Goal: Information Seeking & Learning: Learn about a topic

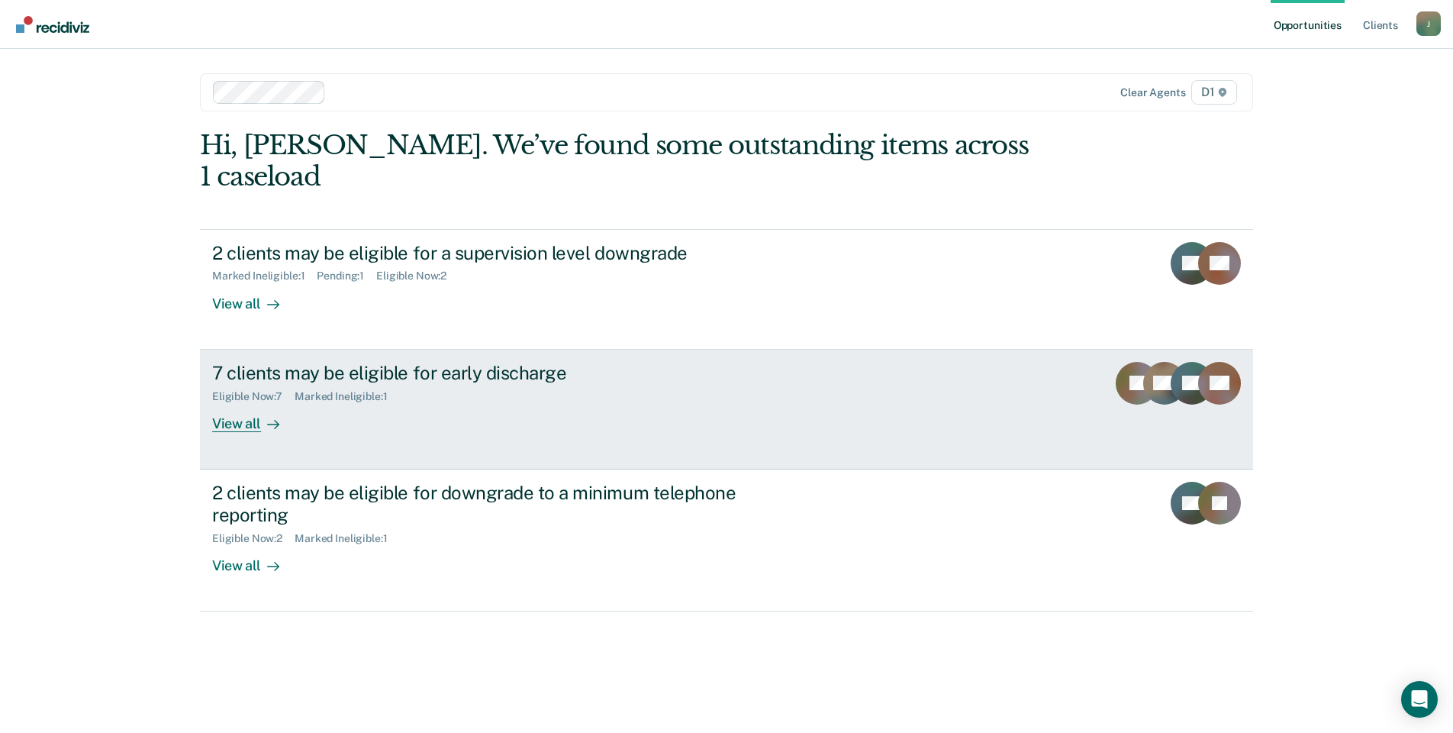
click at [237, 402] on div "View all" at bounding box center [254, 417] width 85 height 30
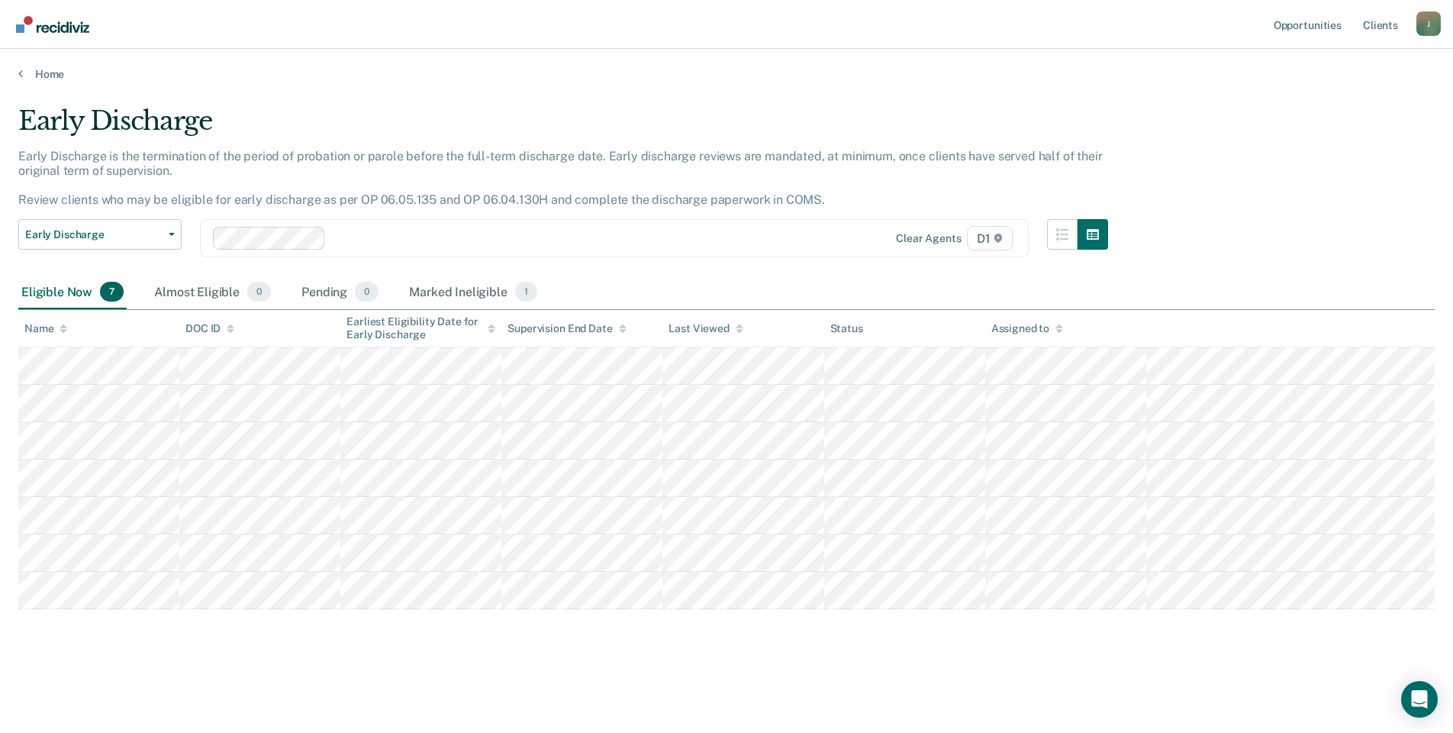
click at [336, 681] on main "Early Discharge Early Discharge is the termination of the period of probation o…" at bounding box center [726, 404] width 1453 height 647
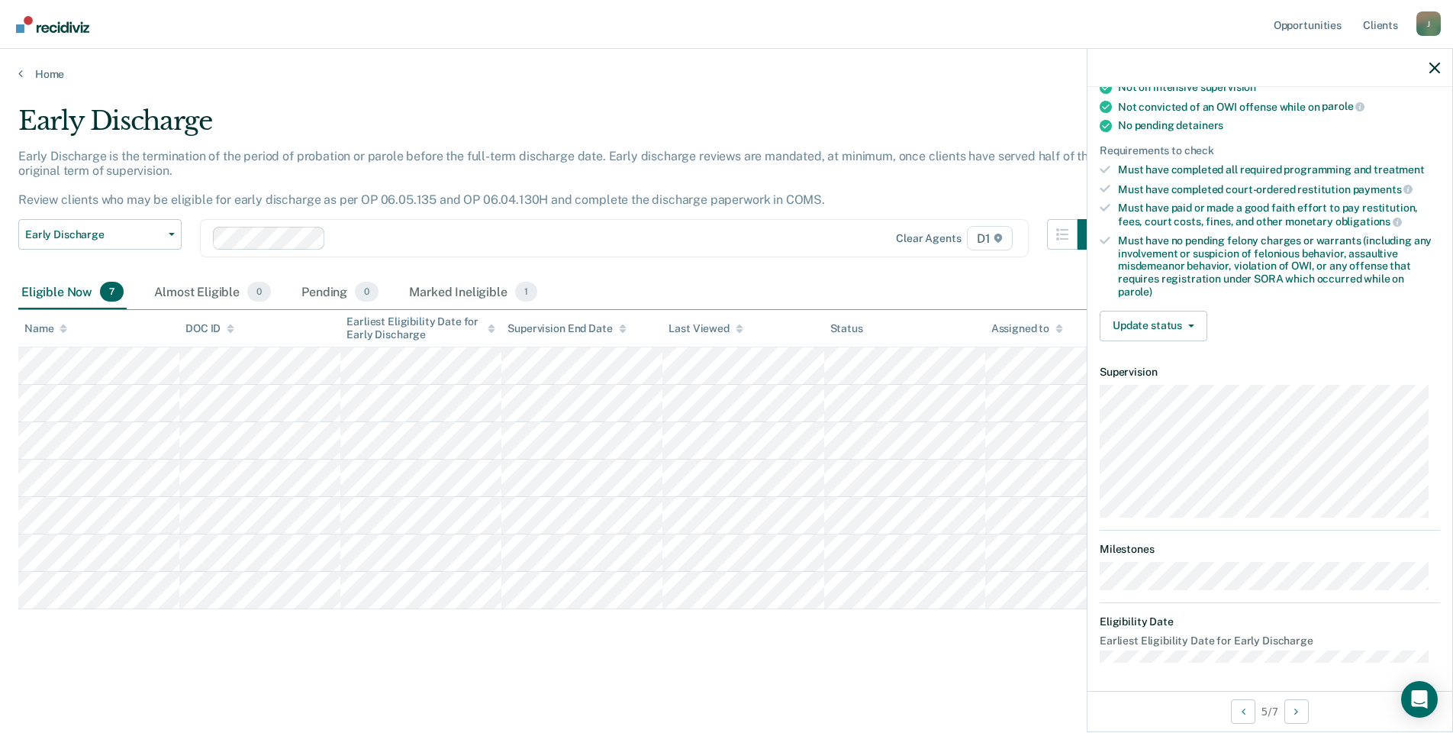
scroll to position [306, 0]
click at [997, 660] on div "Early Discharge Early Discharge is the termination of the period of probation o…" at bounding box center [726, 386] width 1416 height 562
click at [1018, 666] on div "Early Discharge Early Discharge is the termination of the period of probation o…" at bounding box center [726, 386] width 1416 height 562
click at [21, 73] on icon at bounding box center [20, 73] width 5 height 12
